Goal: Task Accomplishment & Management: Manage account settings

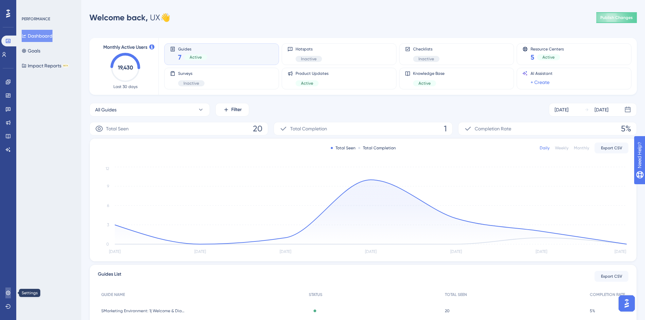
click at [5, 291] on link at bounding box center [7, 292] width 5 height 11
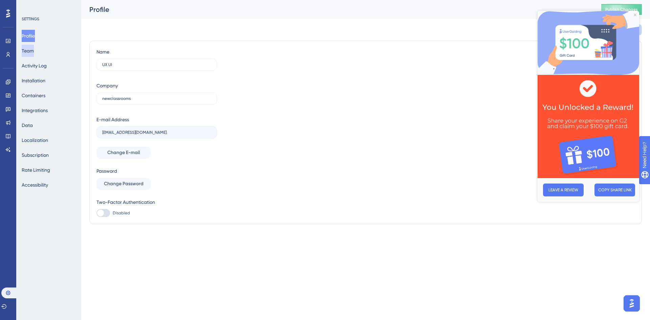
click at [30, 52] on button "Team" at bounding box center [28, 51] width 12 height 12
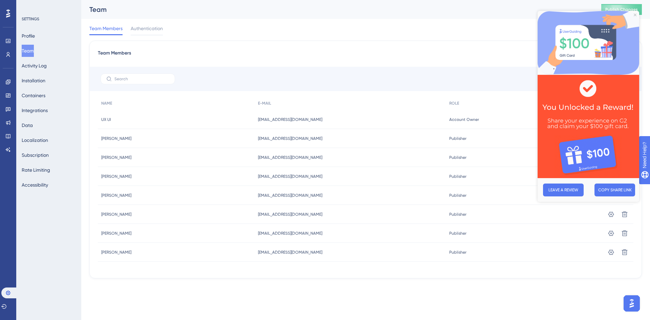
click at [197, 56] on div "Team Members New Team Member" at bounding box center [366, 55] width 536 height 12
click at [636, 16] on img at bounding box center [589, 43] width 102 height 64
click at [634, 16] on icon "Close Preview" at bounding box center [635, 15] width 3 height 3
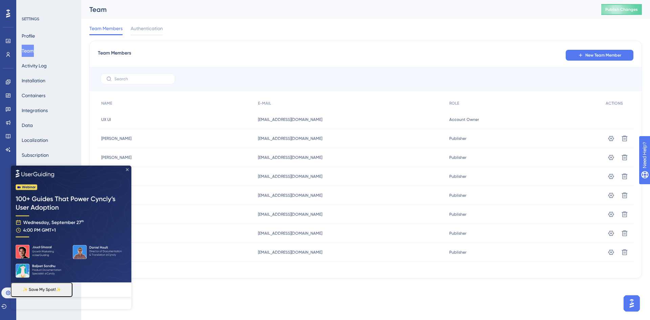
click at [128, 168] on icon "Close Preview" at bounding box center [127, 169] width 3 height 3
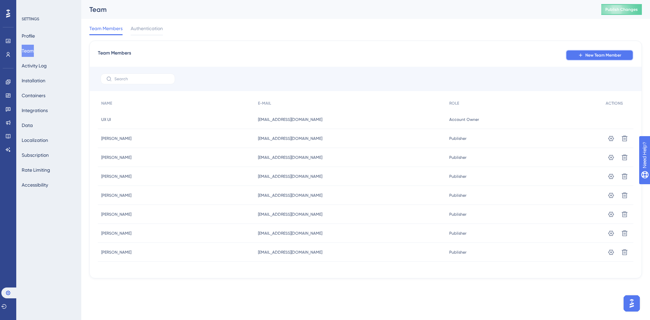
click at [592, 57] on span "New Team Member" at bounding box center [603, 54] width 36 height 5
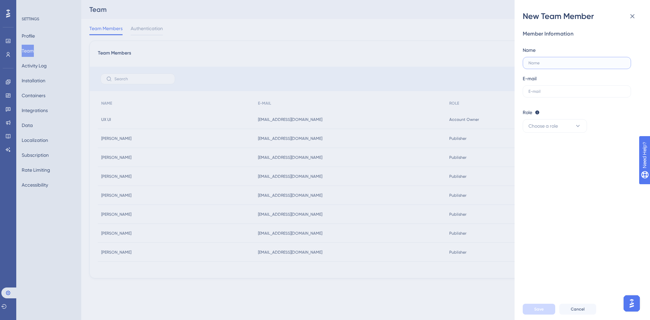
click at [543, 61] on input "text" at bounding box center [577, 63] width 97 height 5
type input "[PERSON_NAME]"
click at [585, 142] on div "Member Information Name [PERSON_NAME] E-mail Role Editor: Create & edit materia…" at bounding box center [585, 160] width 125 height 277
click at [540, 85] on label at bounding box center [577, 91] width 108 height 12
click at [540, 89] on input "text" at bounding box center [577, 91] width 97 height 5
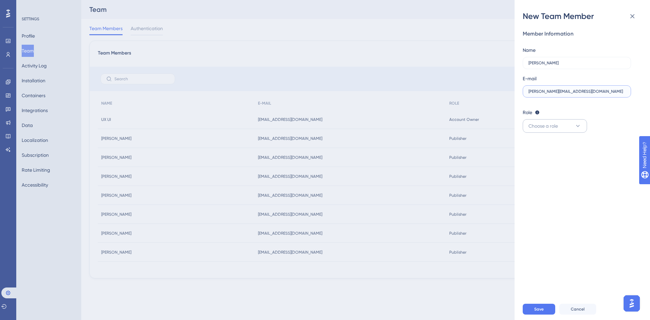
type input "[PERSON_NAME][EMAIL_ADDRESS][DOMAIN_NAME]"
click at [538, 124] on span "Choose a role" at bounding box center [543, 126] width 29 height 8
click at [545, 149] on span "Admin" at bounding box center [540, 147] width 14 height 8
click at [538, 312] on button "Save" at bounding box center [539, 309] width 33 height 11
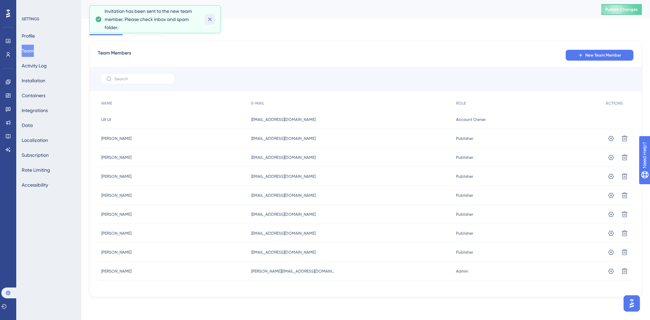
click at [209, 21] on icon at bounding box center [210, 19] width 7 height 7
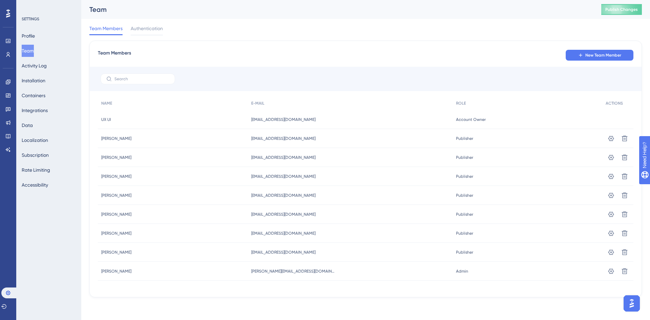
click at [155, 314] on div "Performance Users Engagement Widgets Feedback Product Updates Knowledge Base AI…" at bounding box center [325, 159] width 650 height 319
click at [32, 155] on button "Subscription" at bounding box center [35, 155] width 27 height 12
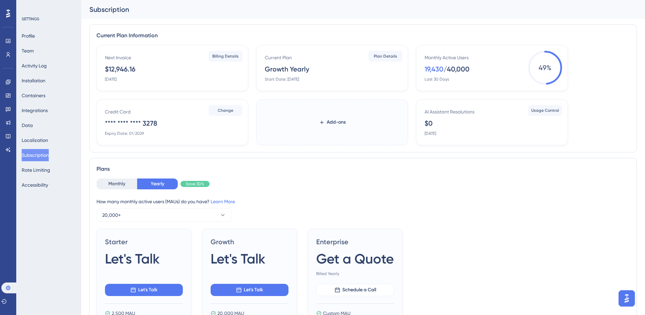
click at [382, 50] on div "Current Plan Growth Yearly Start Date: [DATE] Plan Details" at bounding box center [332, 68] width 152 height 46
click at [382, 53] on button "Plan Details" at bounding box center [385, 56] width 34 height 11
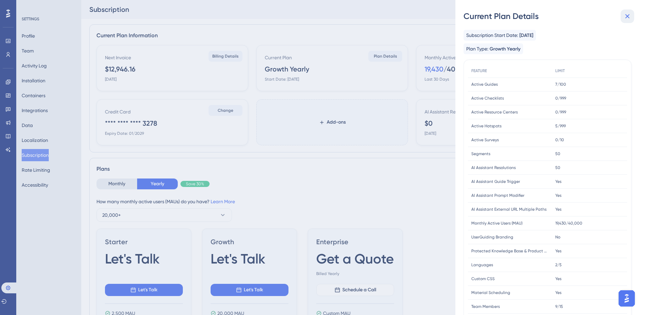
click at [626, 15] on icon at bounding box center [627, 16] width 8 height 8
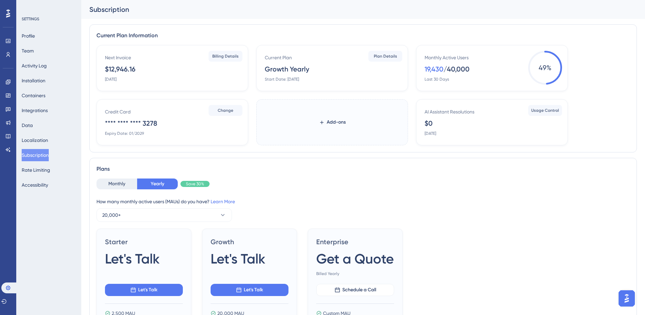
click at [368, 54] on div "Current Plan Growth Yearly Start Date: [DATE]" at bounding box center [333, 68] width 137 height 28
click at [374, 54] on span "Plan Details" at bounding box center [385, 56] width 23 height 5
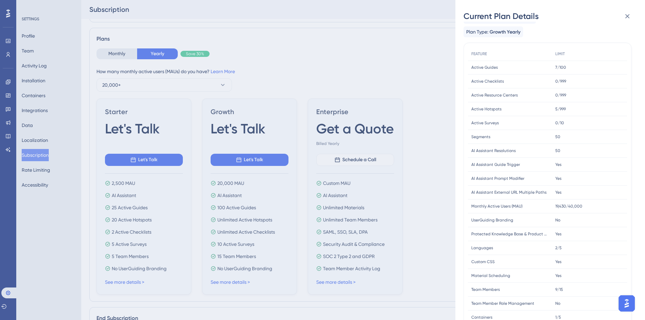
scroll to position [16, 0]
click at [626, 13] on icon at bounding box center [627, 16] width 8 height 8
